Goal: Use online tool/utility: Use online tool/utility

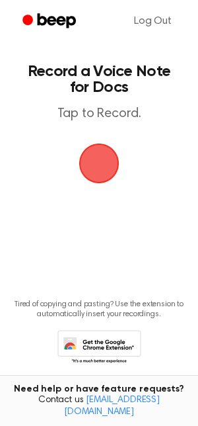
click at [110, 165] on span "button" at bounding box center [99, 163] width 37 height 37
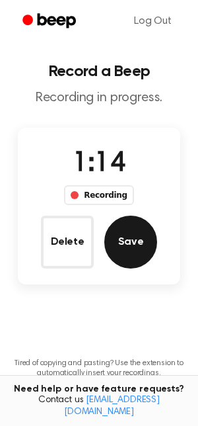
click at [132, 239] on button "Save" at bounding box center [130, 241] width 53 height 53
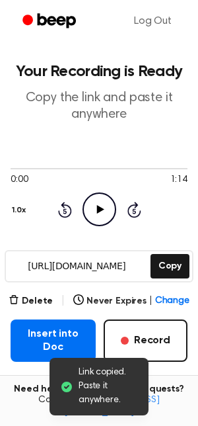
click at [106, 217] on icon "Play Audio" at bounding box center [100, 209] width 34 height 34
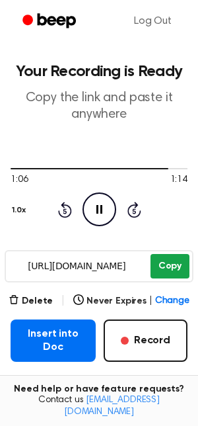
click at [174, 264] on button "Copy" at bounding box center [170, 266] width 39 height 24
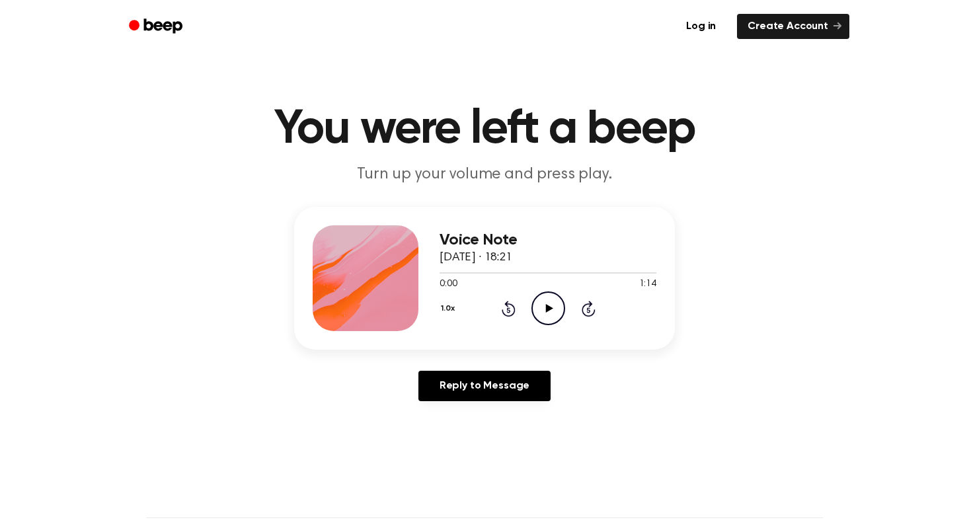
click at [547, 312] on icon "Play Audio" at bounding box center [548, 308] width 34 height 34
